Goal: Navigation & Orientation: Find specific page/section

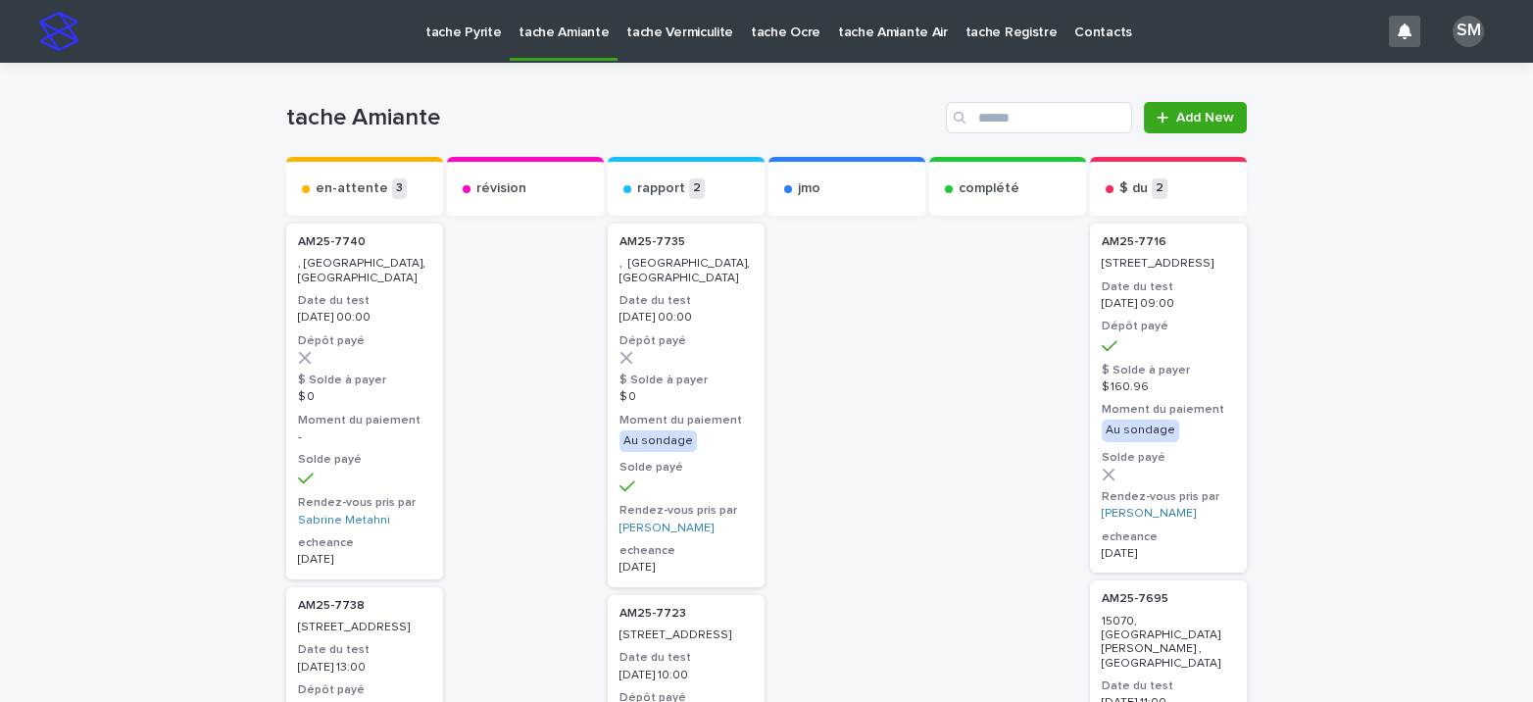
click at [661, 27] on p "tache Vermiculite" at bounding box center [679, 20] width 107 height 41
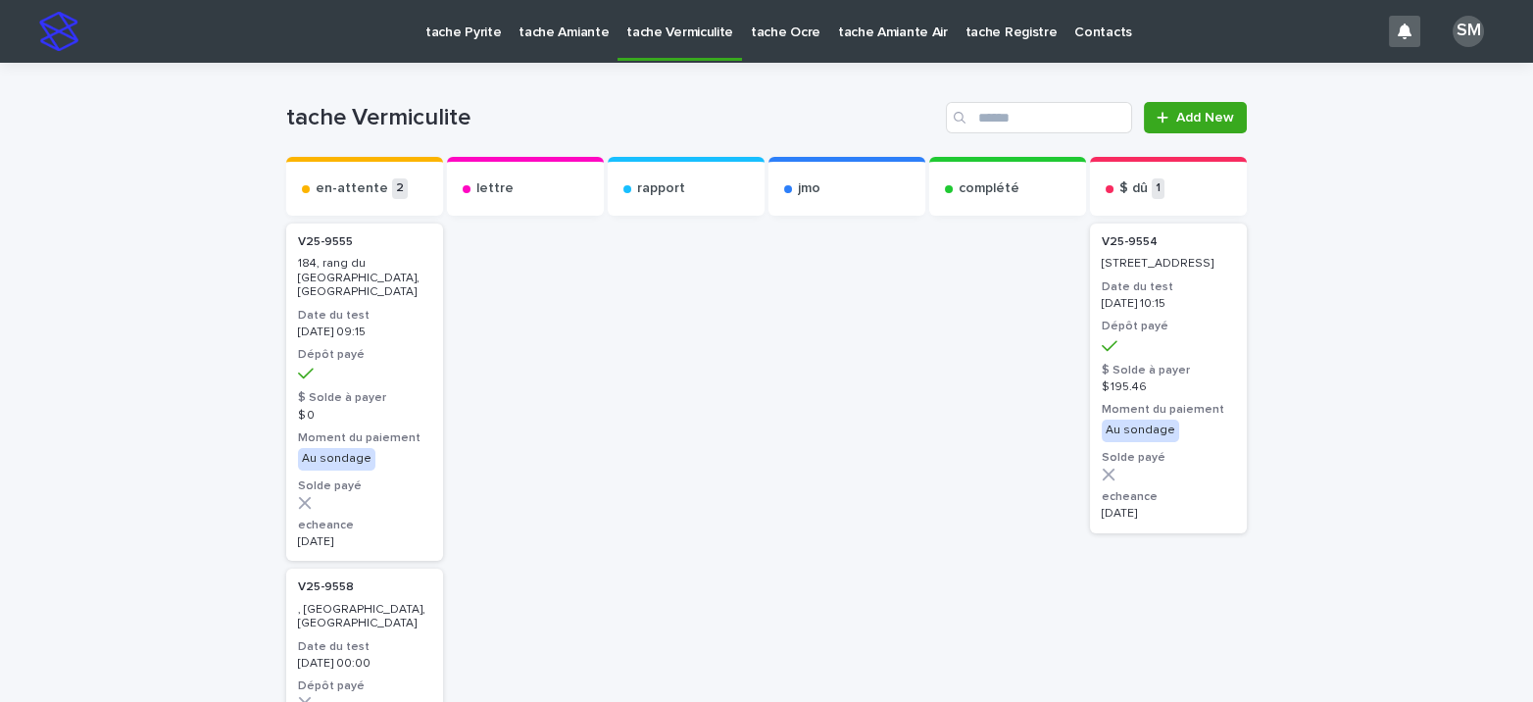
click at [441, 39] on p "tache Pyrite" at bounding box center [462, 20] width 75 height 41
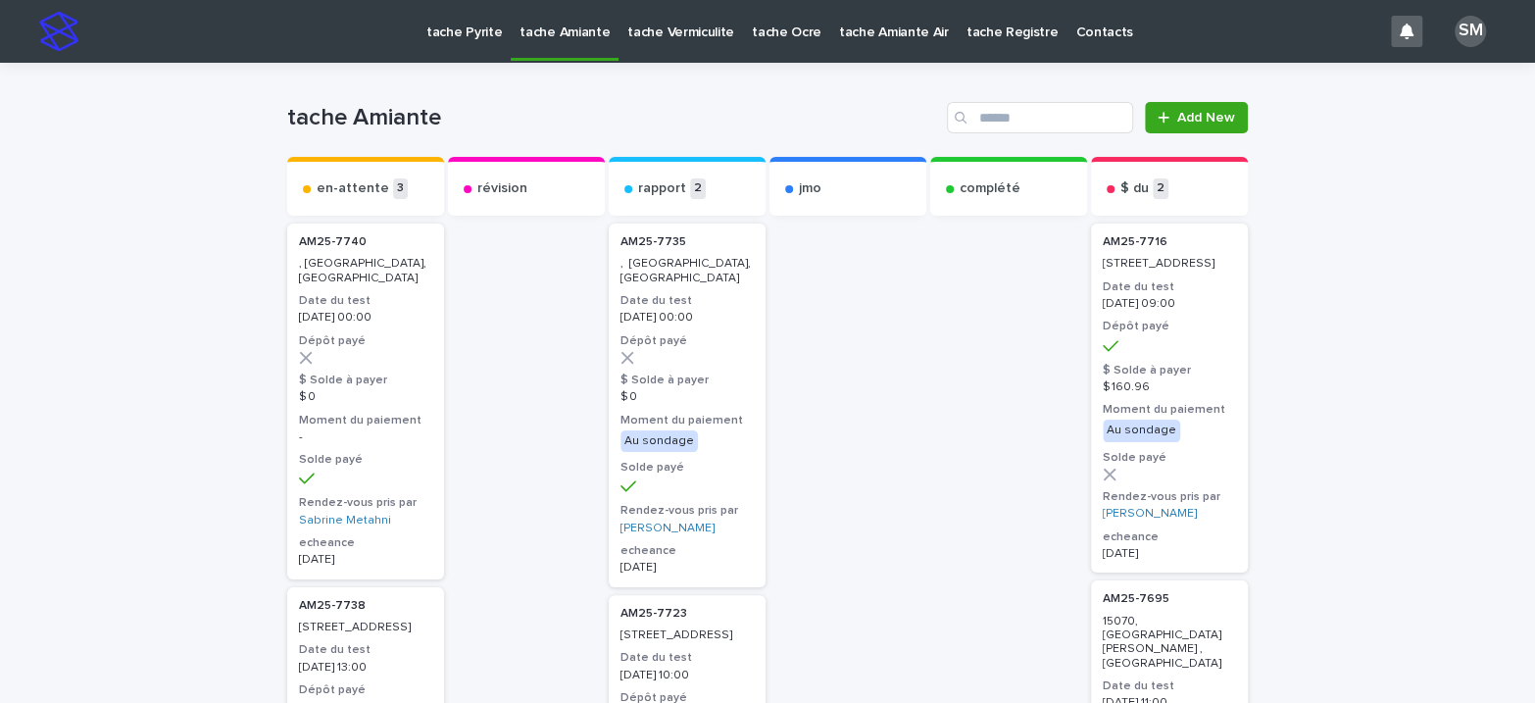
click at [442, 29] on p "tache Pyrite" at bounding box center [463, 20] width 75 height 41
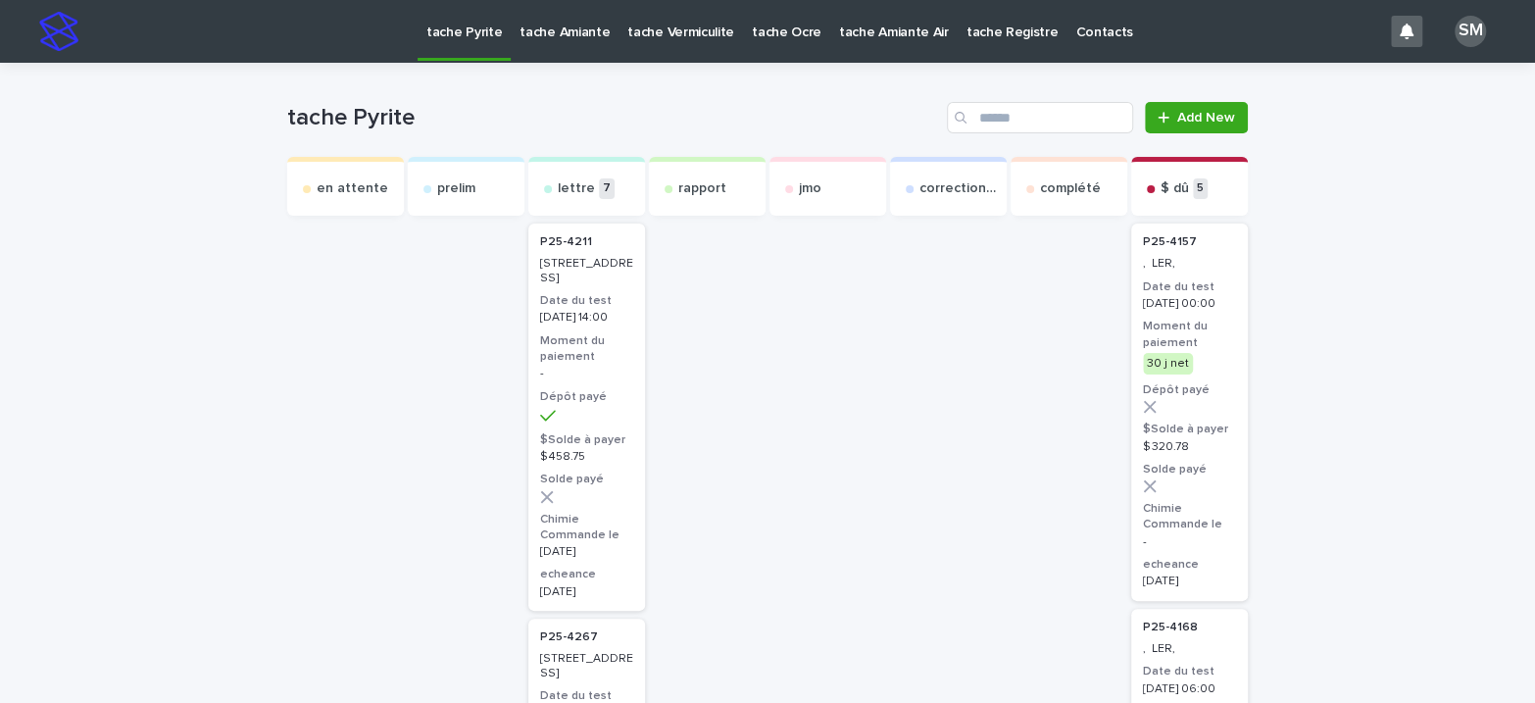
click at [566, 32] on p "tache Amiante" at bounding box center [564, 20] width 90 height 41
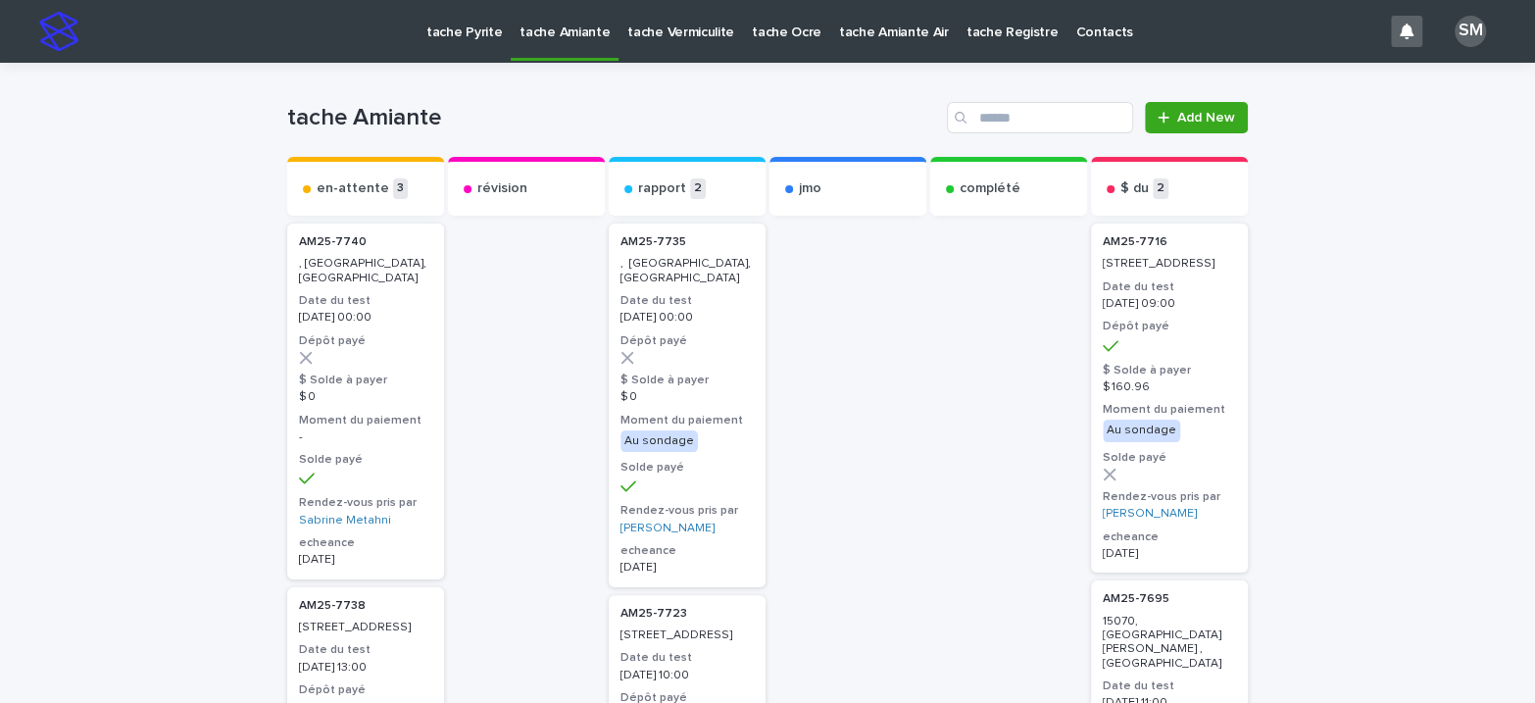
click at [642, 37] on p "tache Vermiculite" at bounding box center [680, 20] width 107 height 41
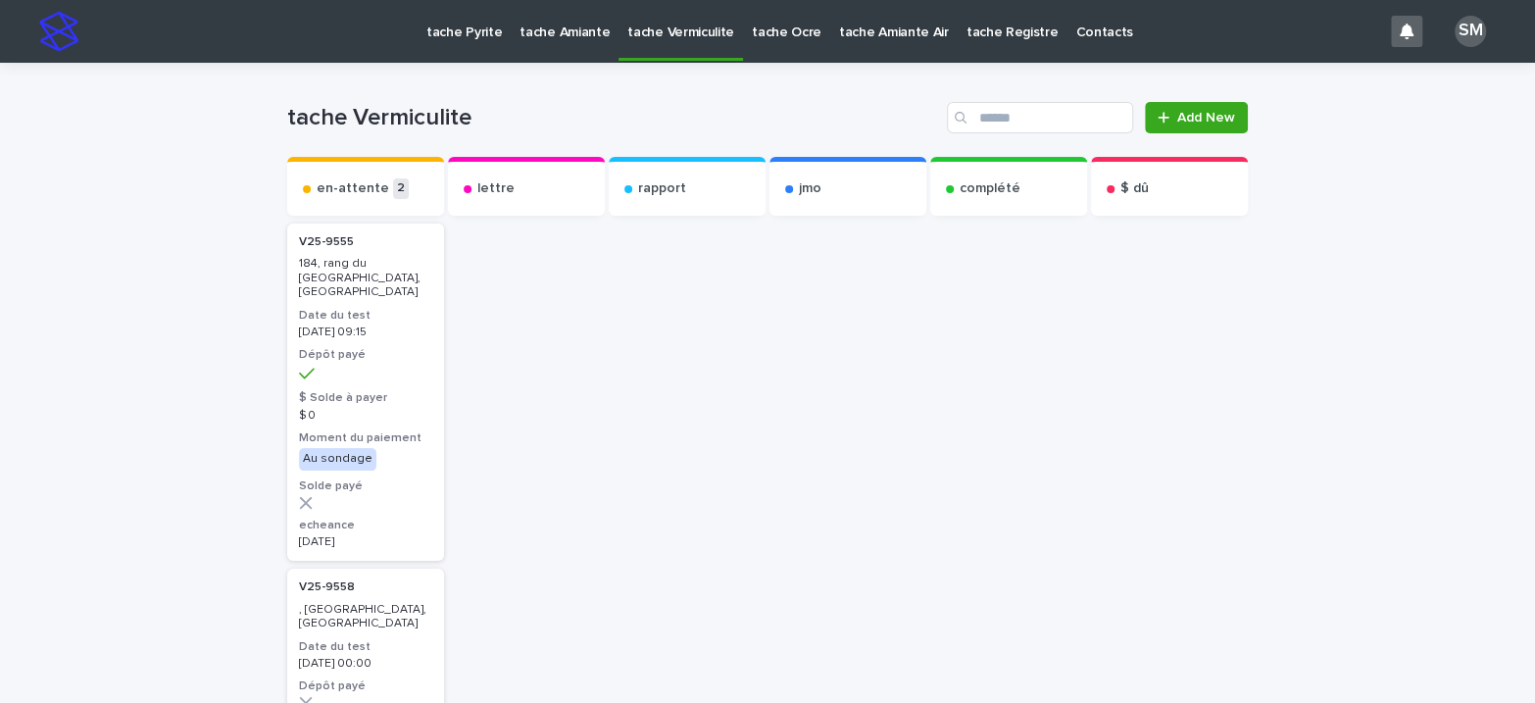
click at [453, 37] on p "tache Pyrite" at bounding box center [463, 20] width 75 height 41
